Goal: Task Accomplishment & Management: Use online tool/utility

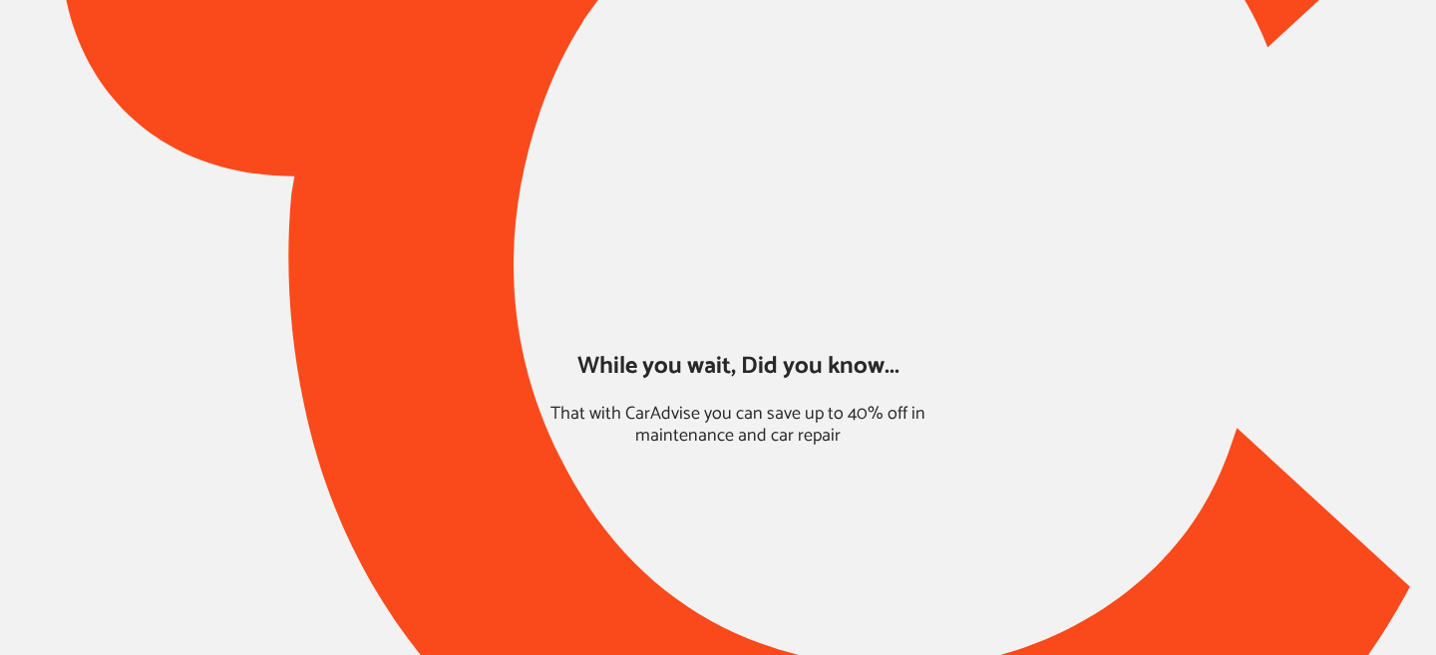
type input "*****"
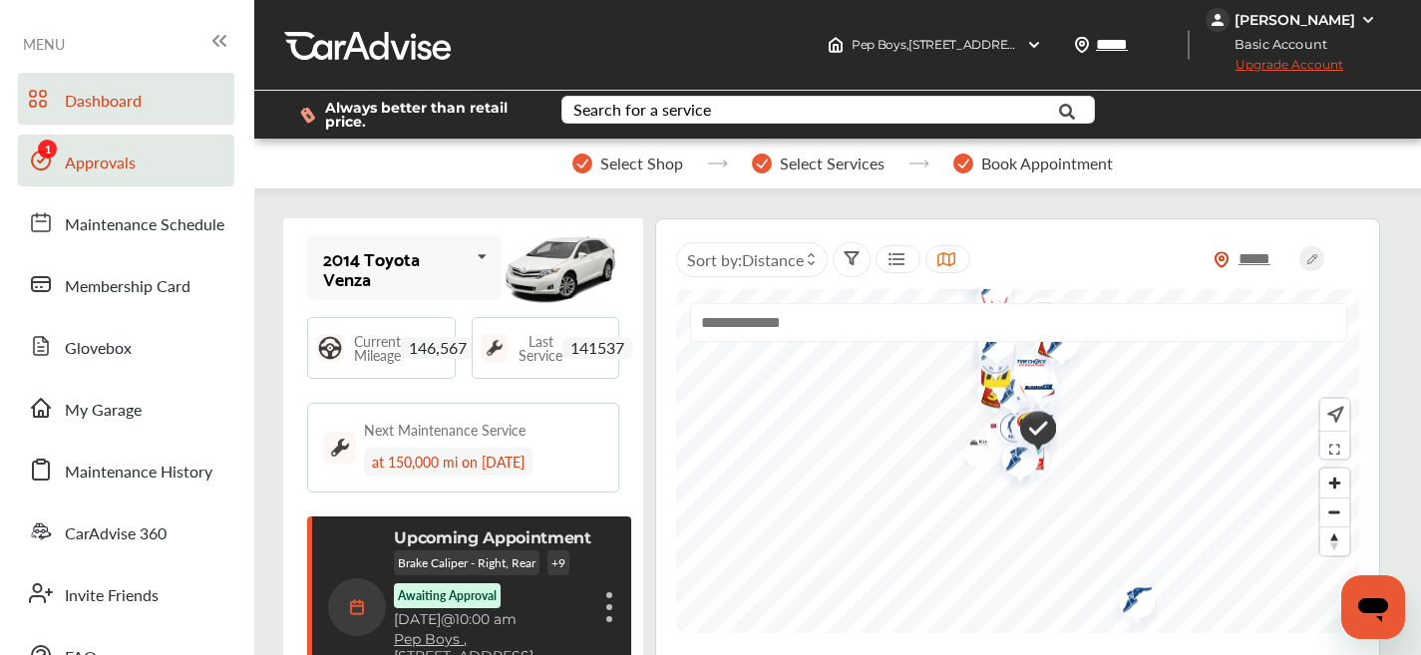
click at [180, 174] on link "Approvals" at bounding box center [126, 161] width 216 height 52
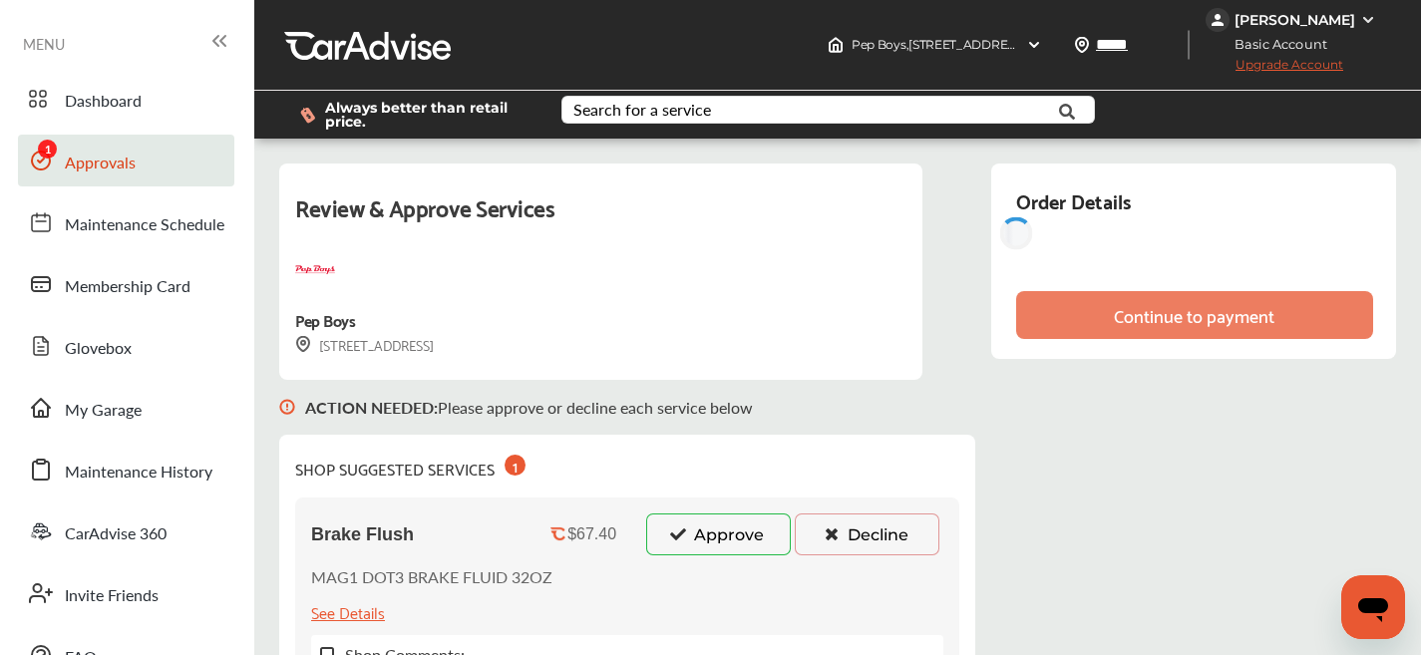
click at [714, 553] on button "Approve" at bounding box center [718, 535] width 145 height 42
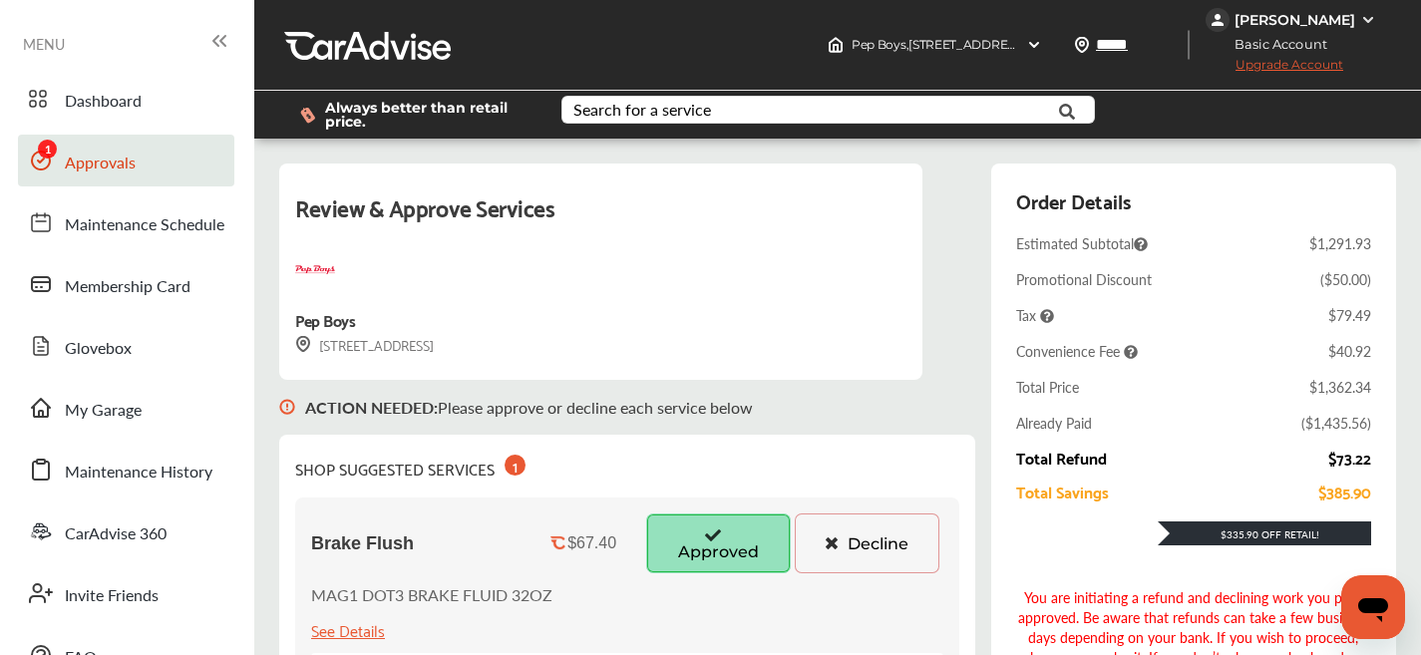
click at [875, 561] on button "Decline" at bounding box center [867, 544] width 145 height 60
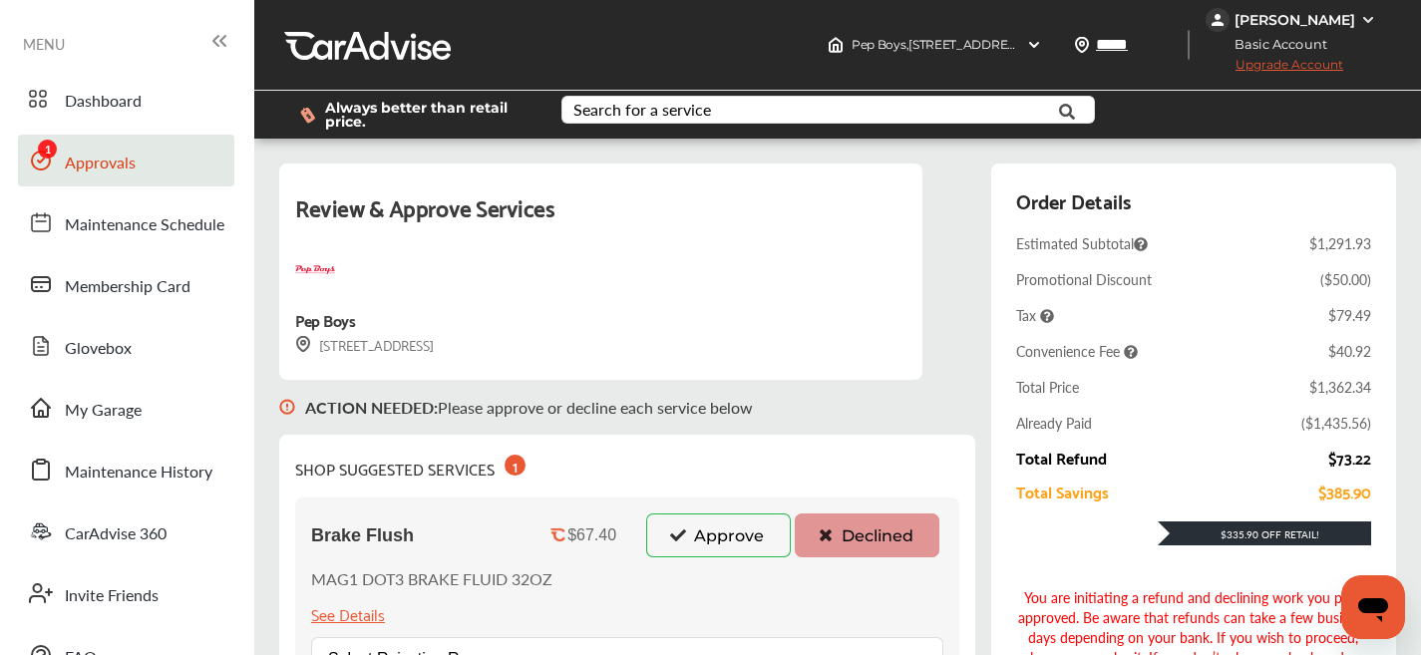
click at [722, 539] on button "Approve" at bounding box center [718, 536] width 145 height 44
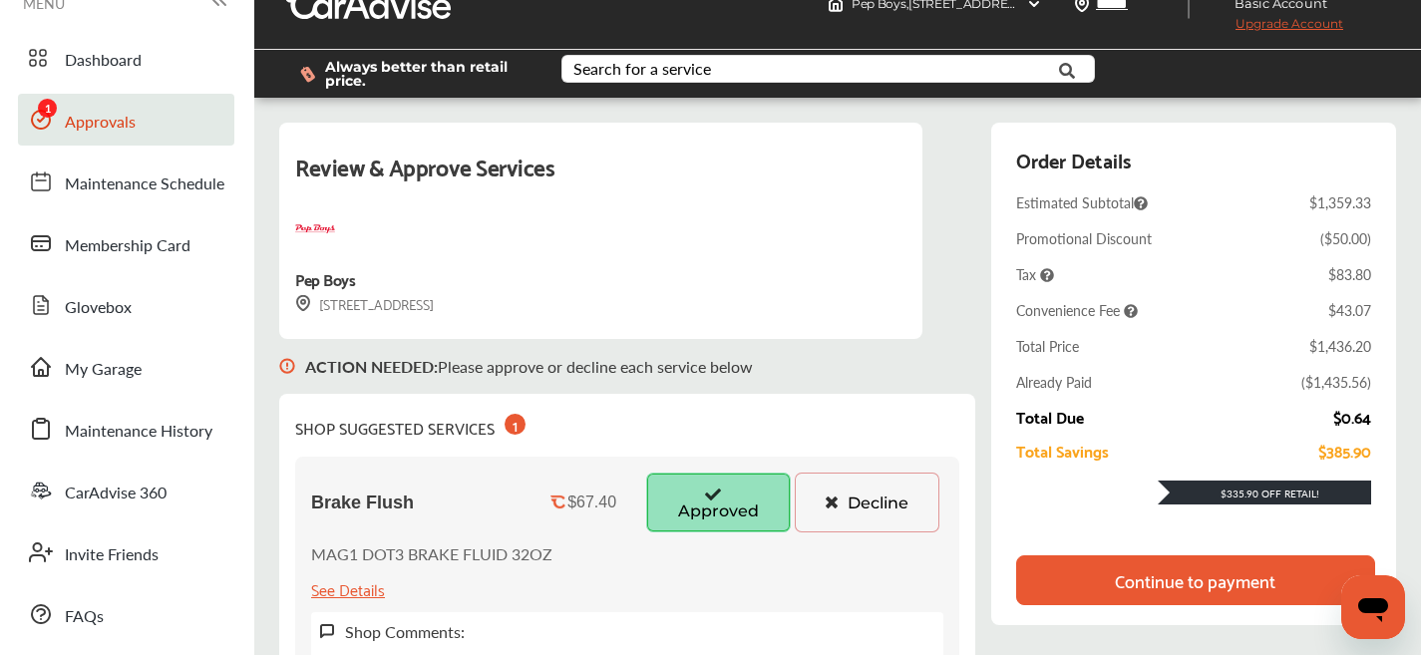
scroll to position [48, 0]
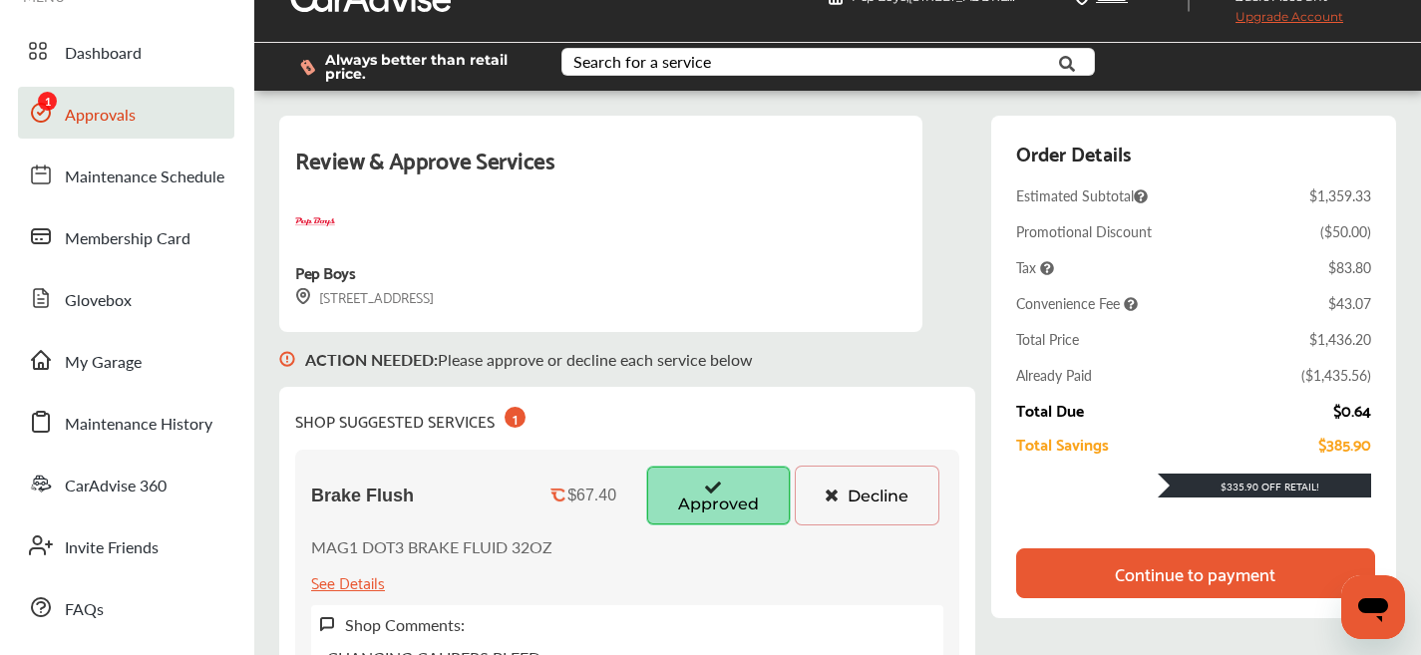
click at [1204, 588] on div "Continue to payment" at bounding box center [1195, 573] width 359 height 50
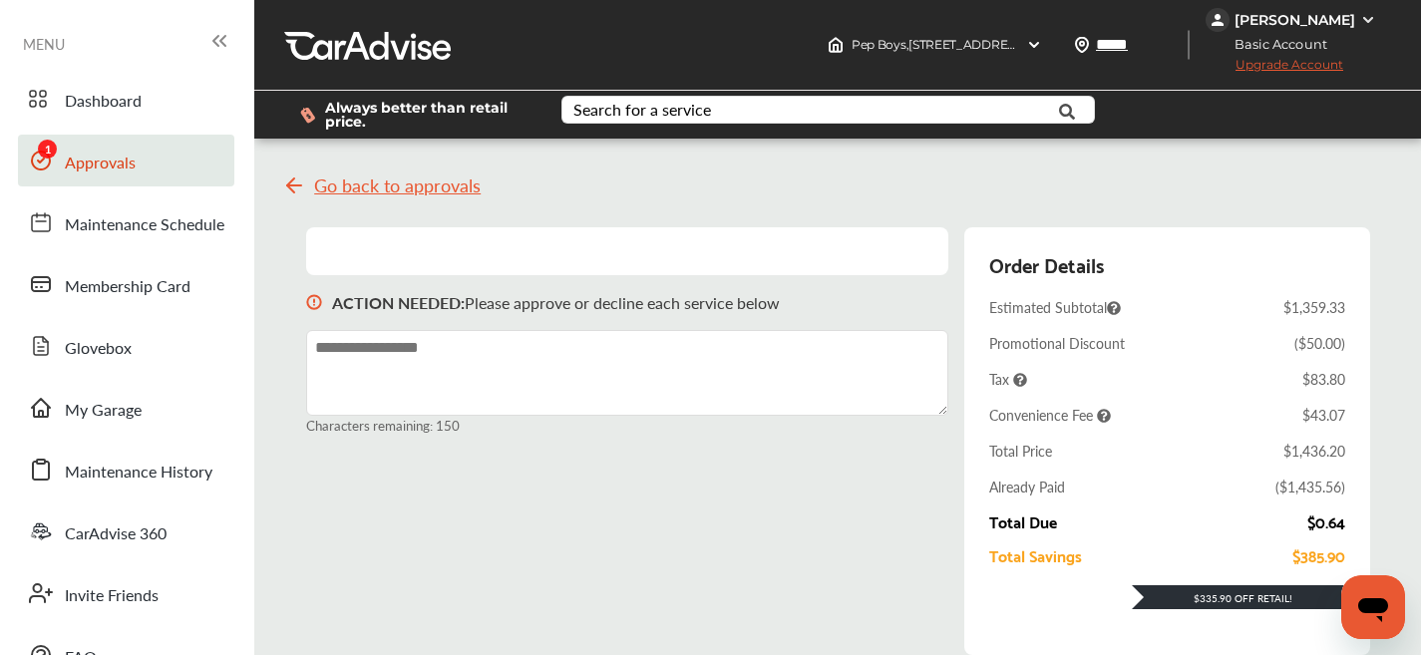
scroll to position [592, 0]
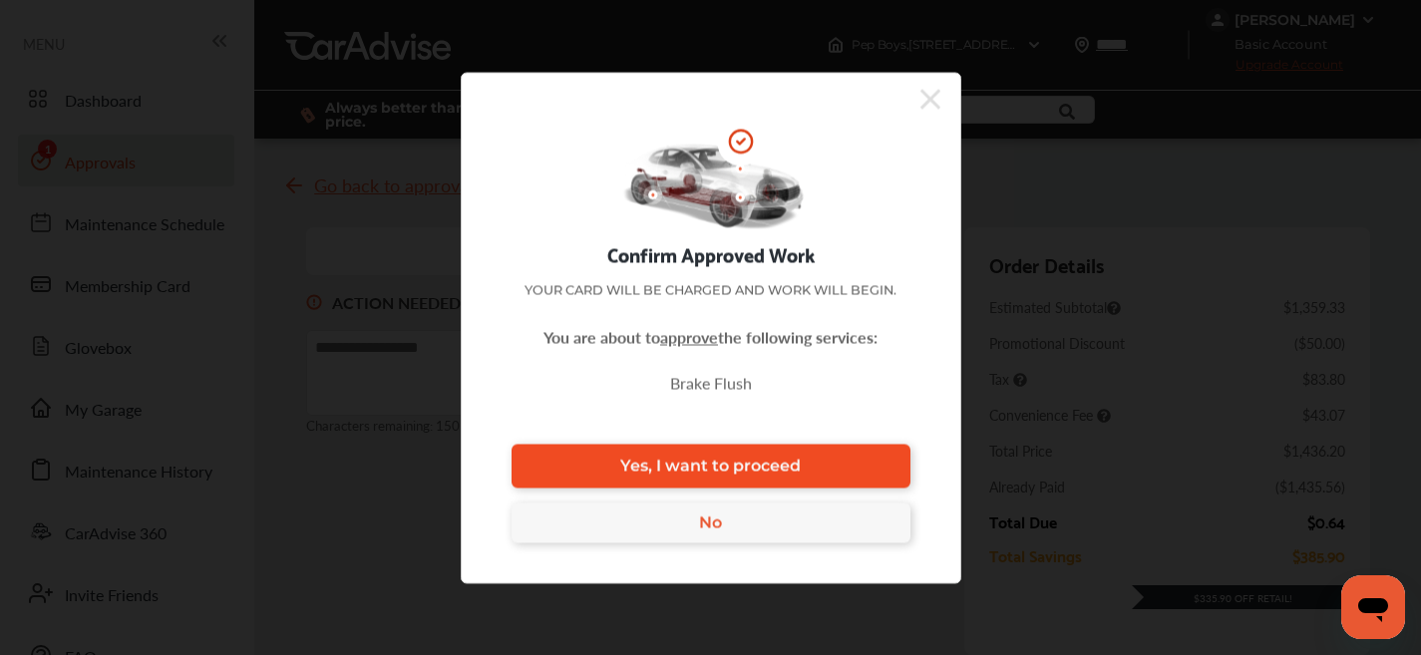
click at [726, 471] on span "Yes, I want to proceed" at bounding box center [710, 466] width 180 height 19
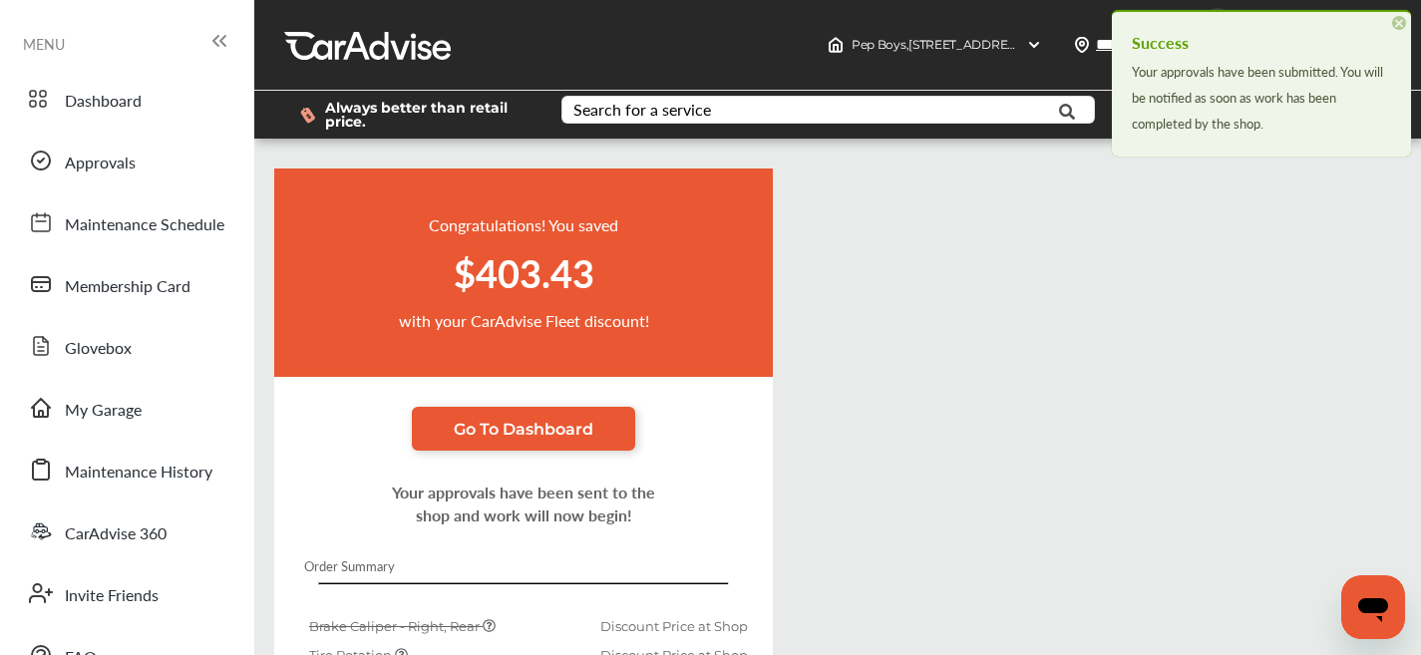
scroll to position [592, 0]
